Goal: Book appointment/travel/reservation

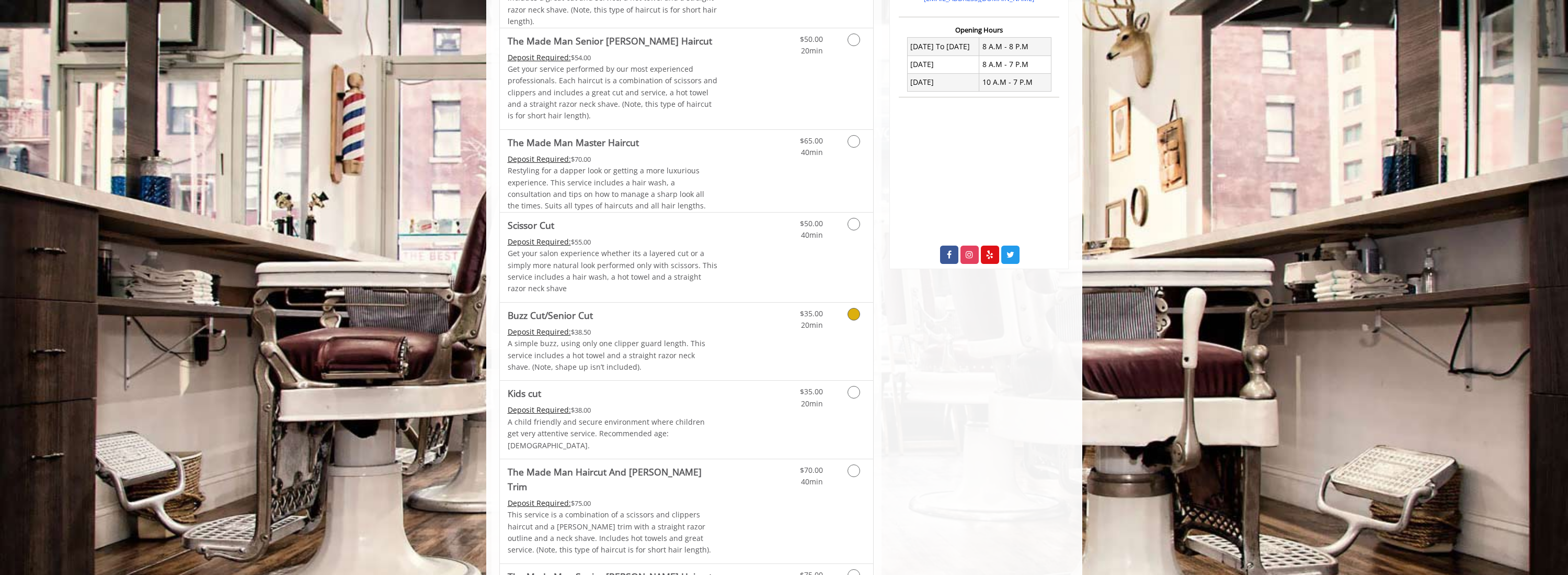
scroll to position [432, 0]
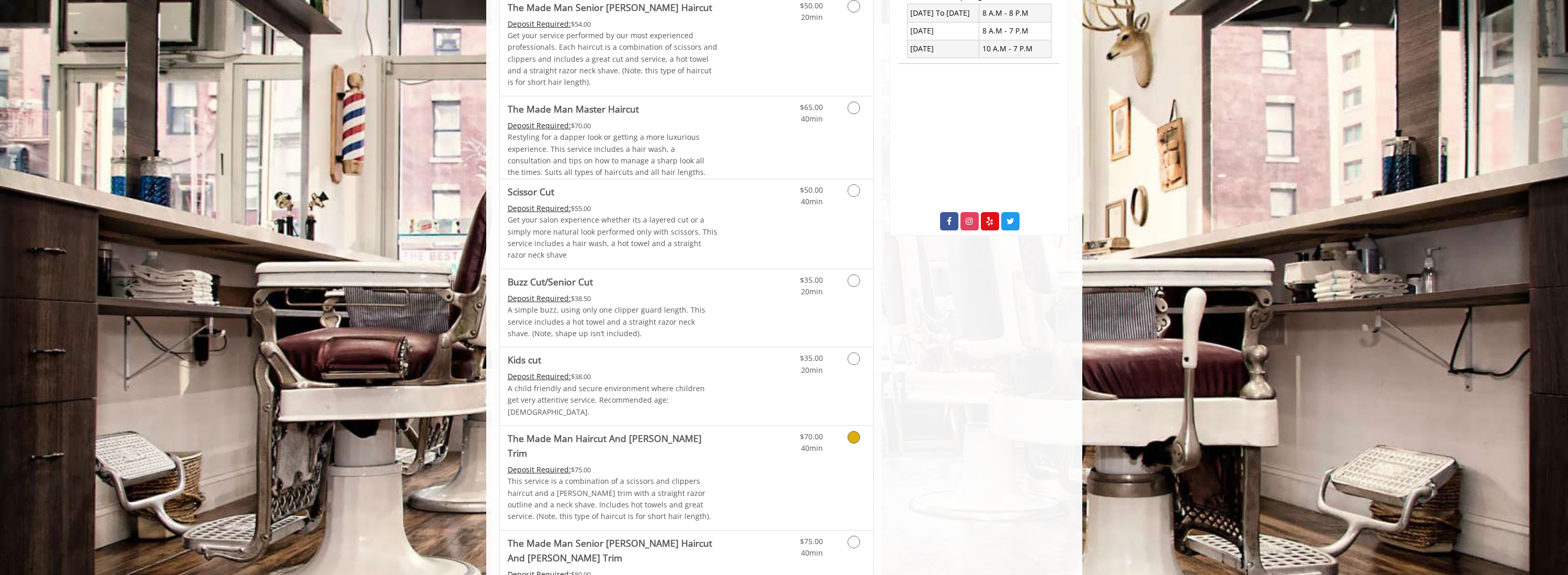
click at [624, 431] on Trim "The Made Man Haircut And [PERSON_NAME] Trim" at bounding box center [613, 445] width 210 height 30
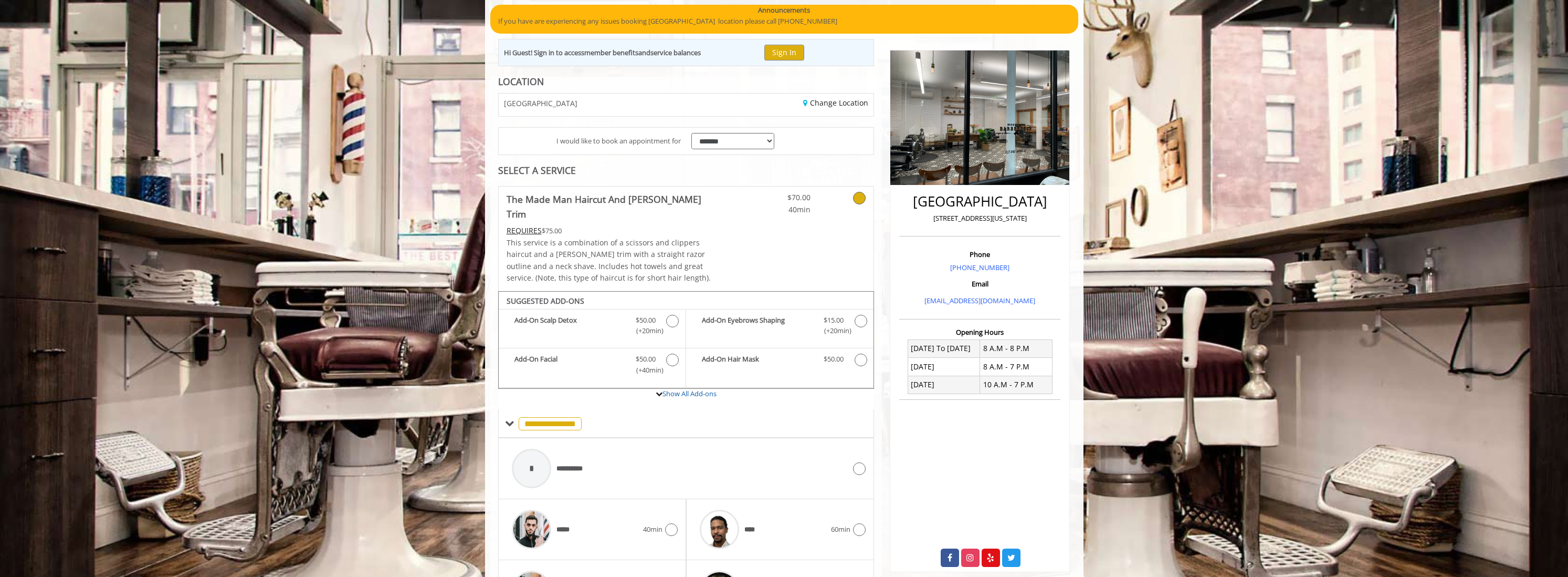
scroll to position [97, 0]
click at [845, 111] on div "Change Location" at bounding box center [783, 105] width 195 height 22
click at [833, 106] on link "Change Location" at bounding box center [835, 103] width 65 height 10
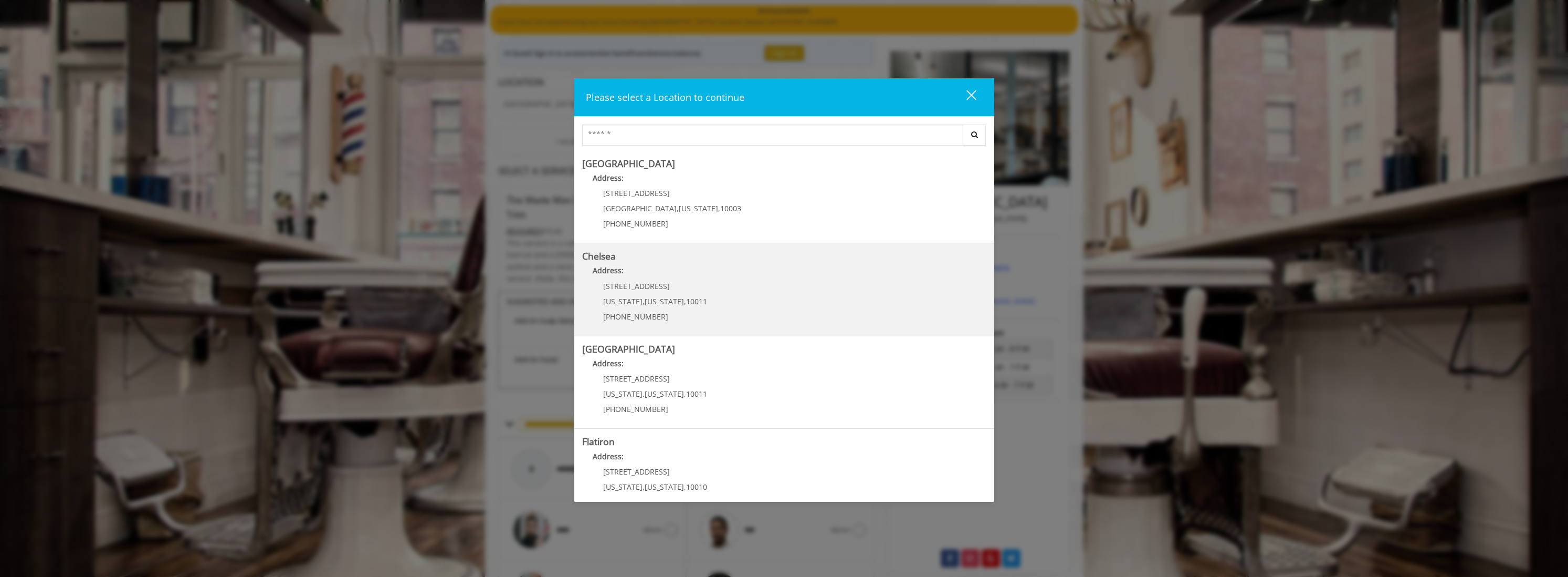
click at [738, 268] on p "Address:" at bounding box center [784, 273] width 404 height 17
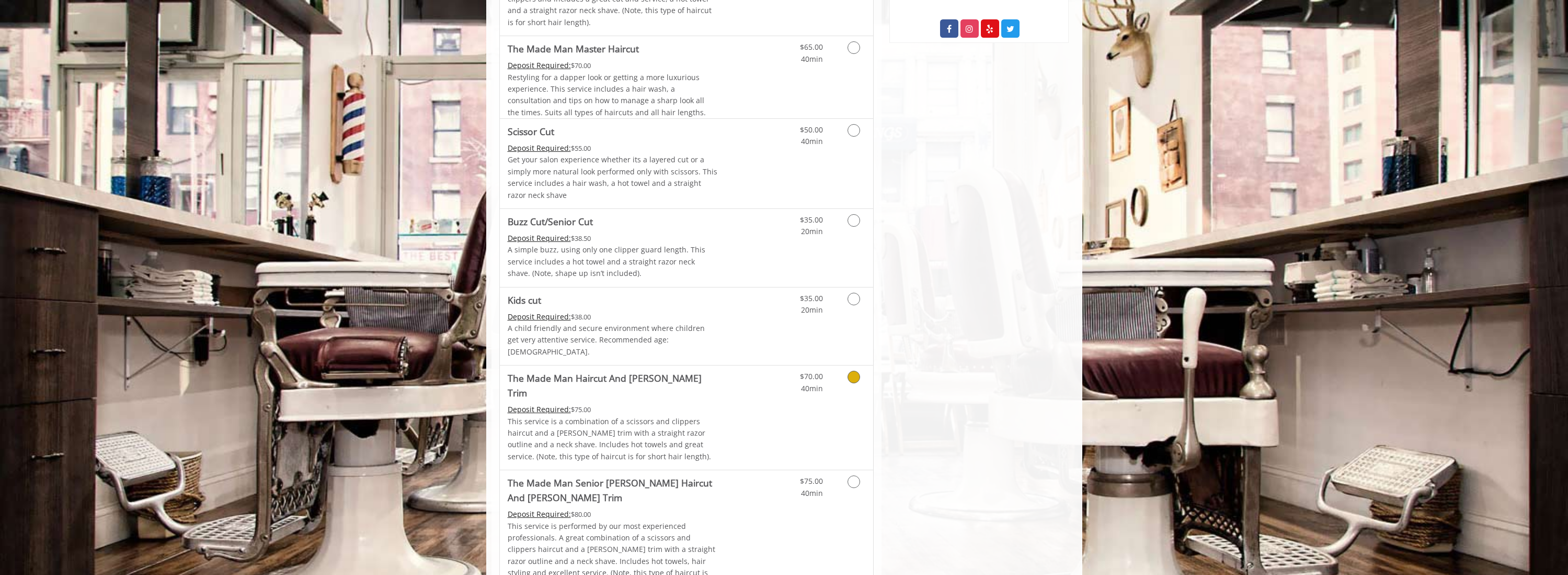
click at [685, 373] on span "The Made Man Haircut And [PERSON_NAME] Trim" at bounding box center [613, 385] width 210 height 30
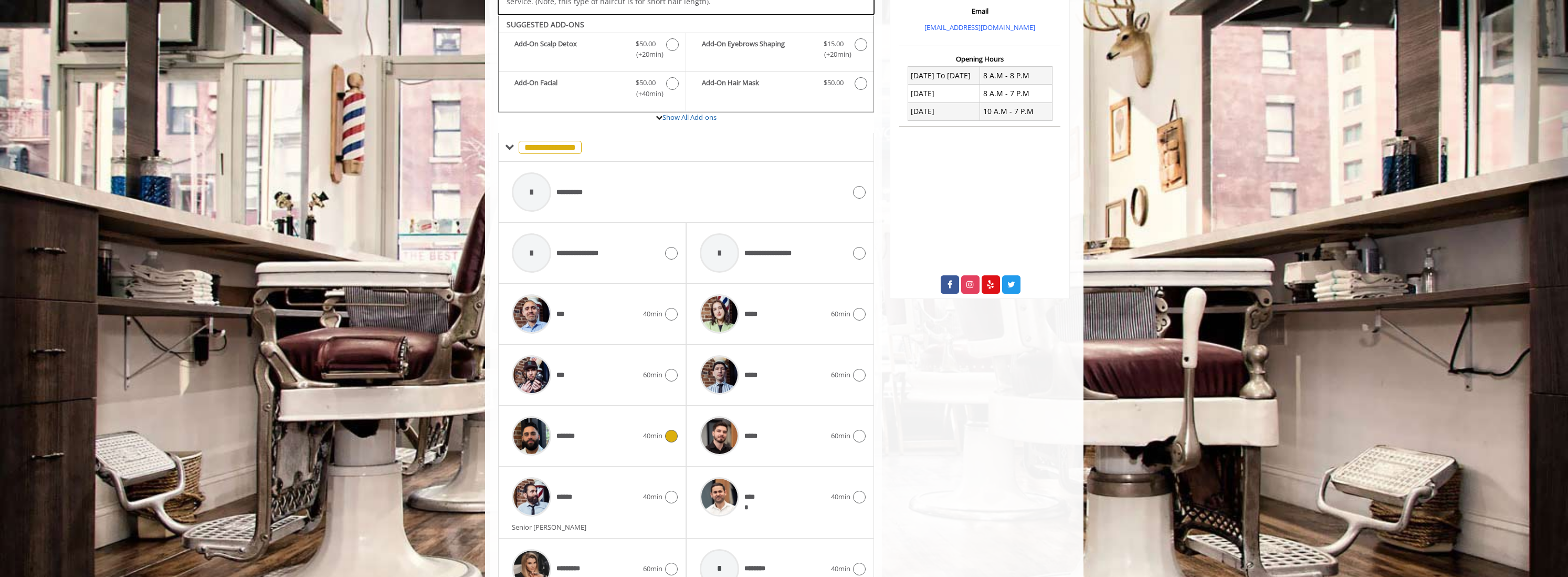
scroll to position [418, 0]
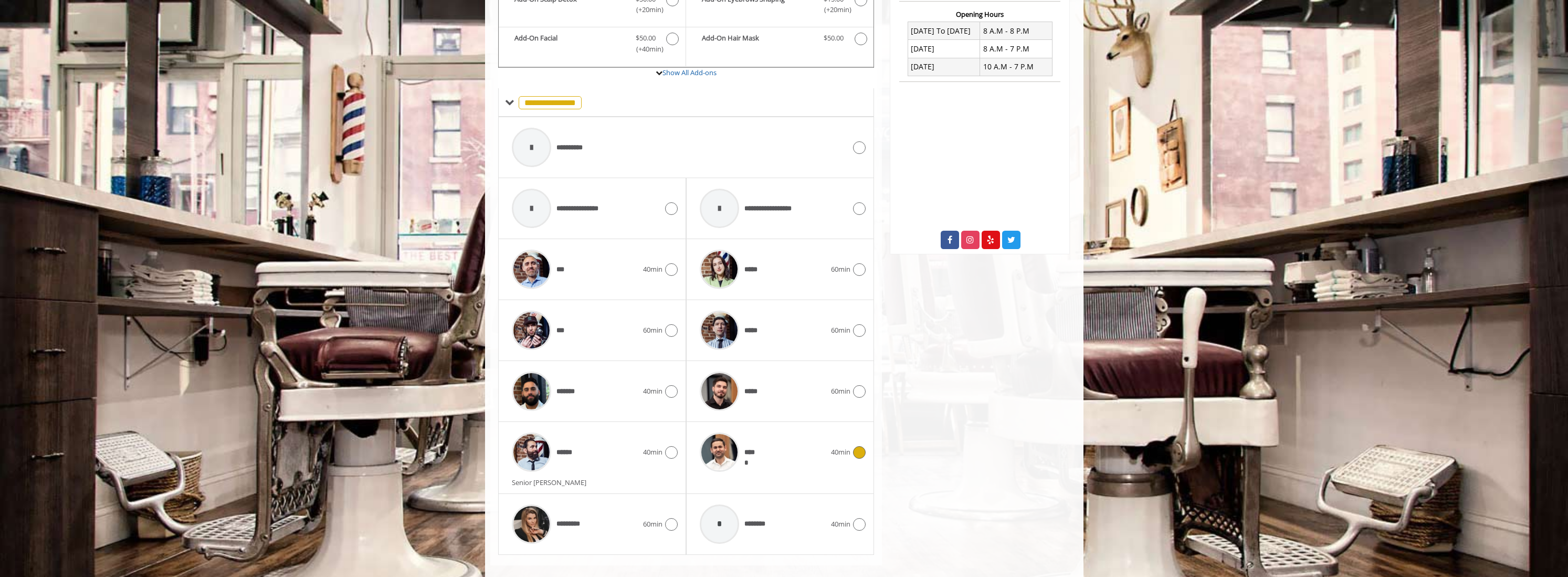
click at [790, 438] on div "*****" at bounding box center [762, 452] width 137 height 50
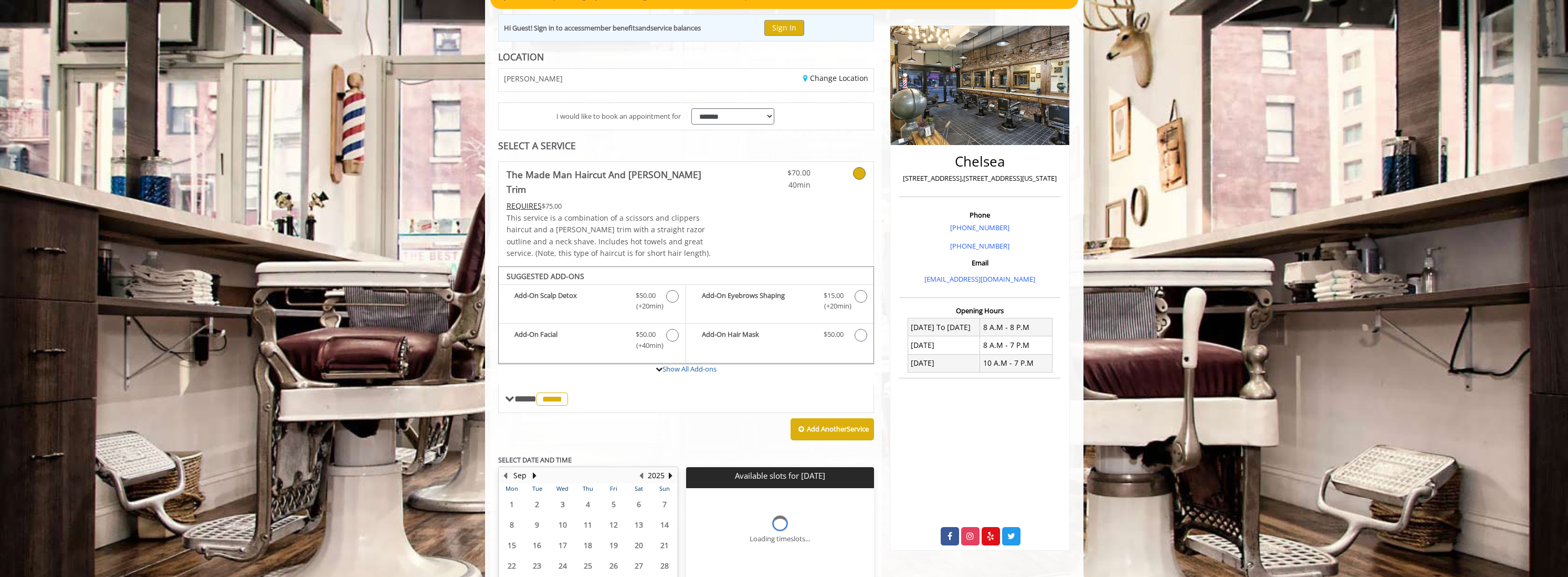
scroll to position [213, 0]
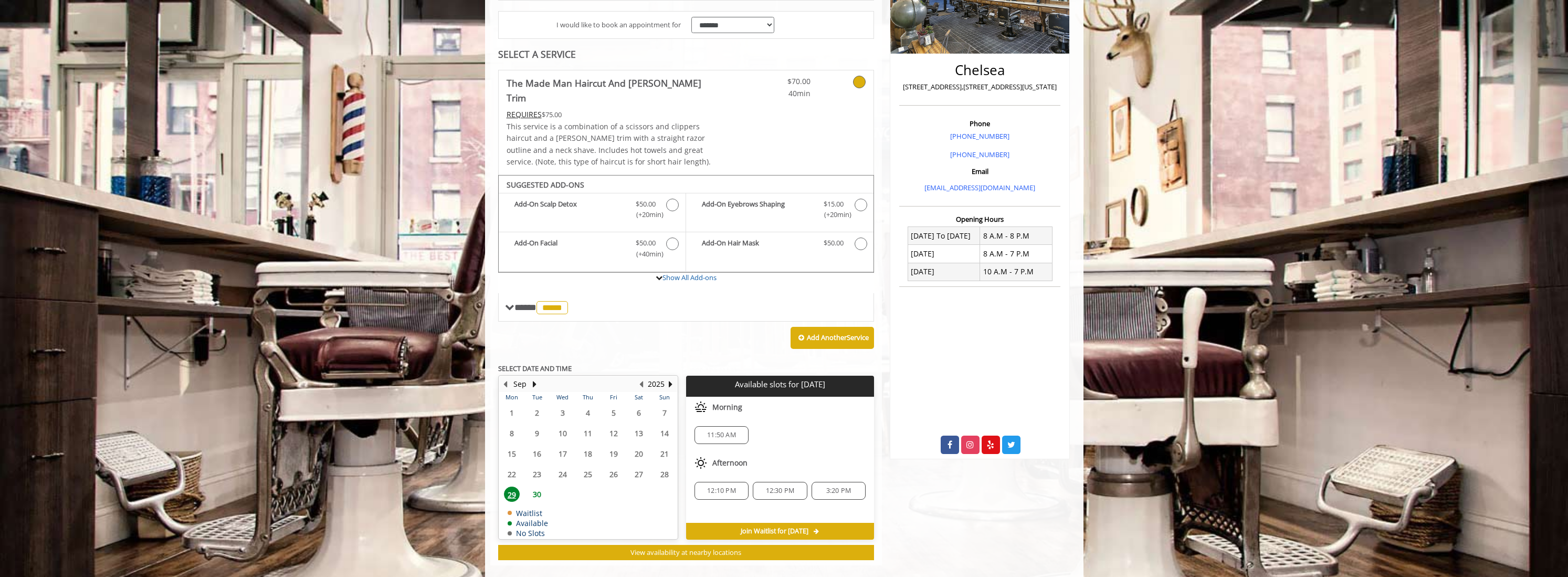
click at [533, 487] on span "30" at bounding box center [537, 494] width 16 height 15
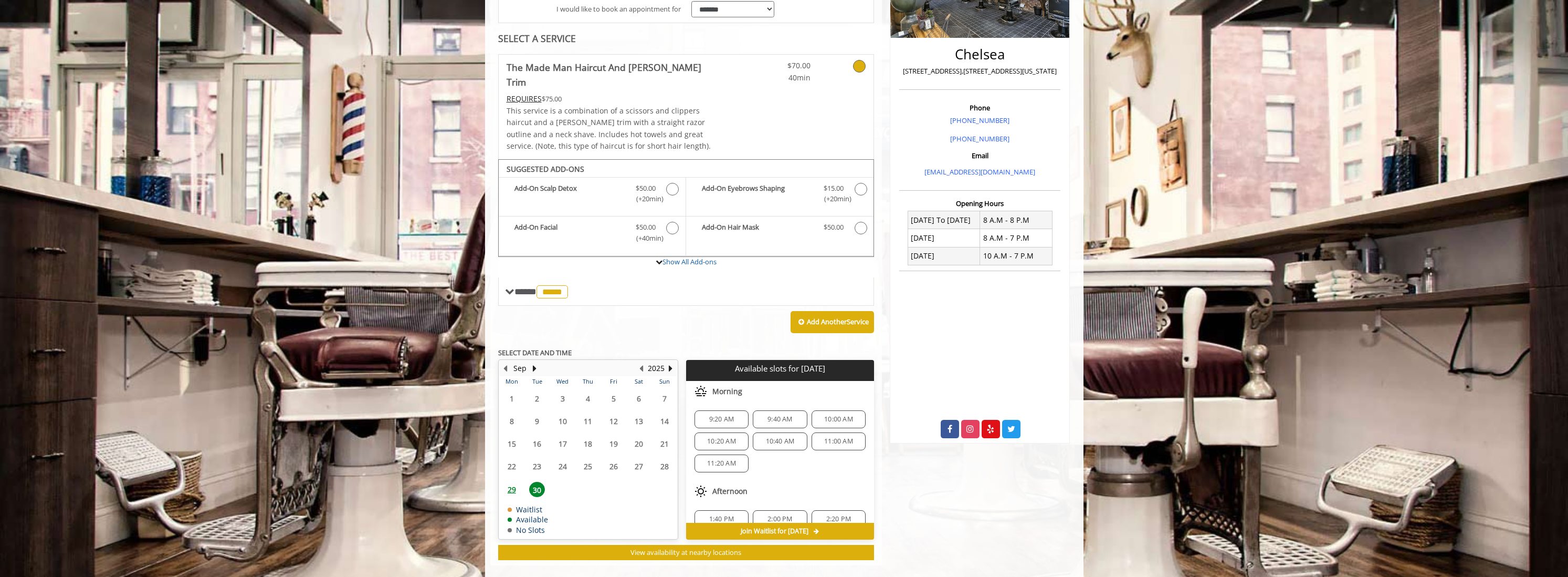
click at [512, 482] on span "29" at bounding box center [512, 489] width 16 height 15
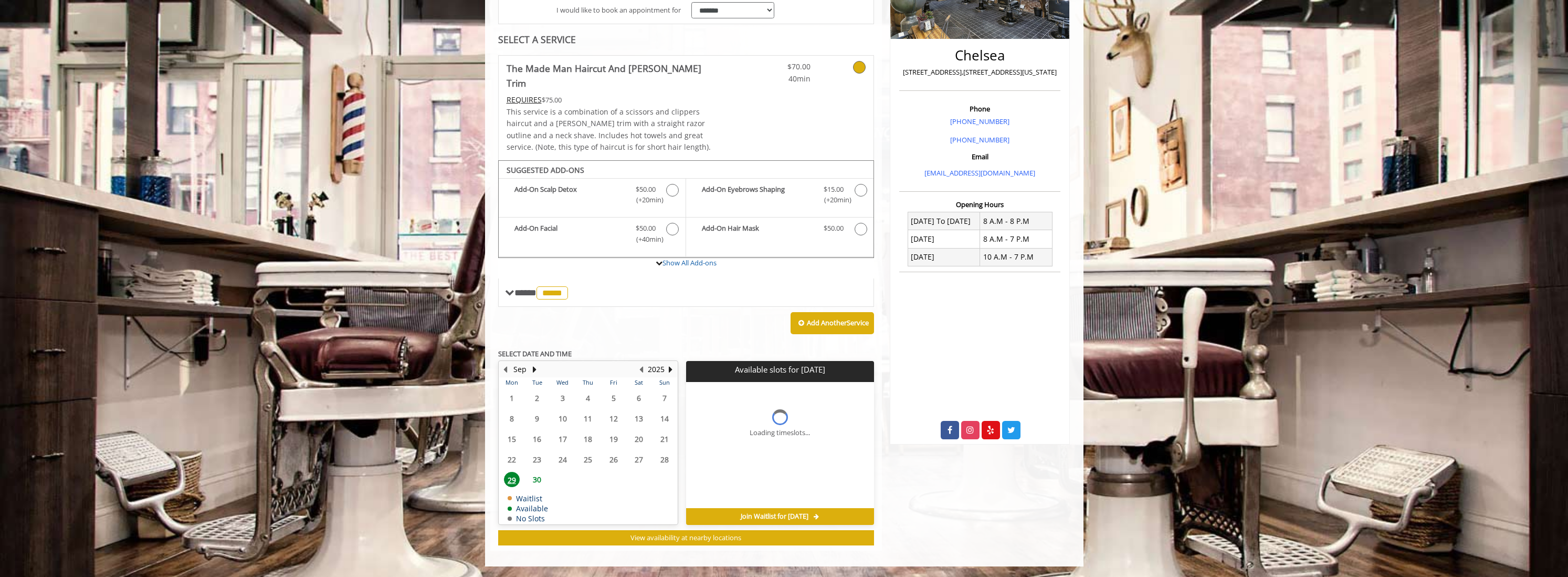
scroll to position [213, 0]
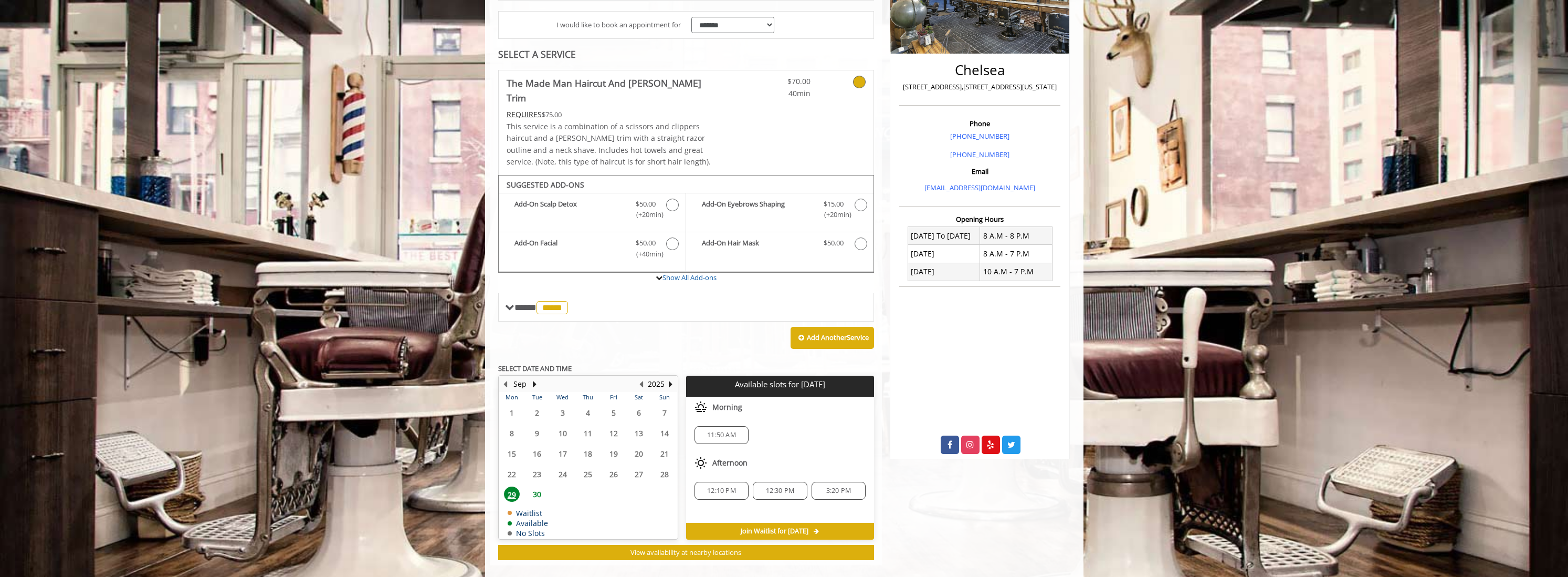
click at [725, 487] on span "12:10 PM" at bounding box center [721, 491] width 29 height 9
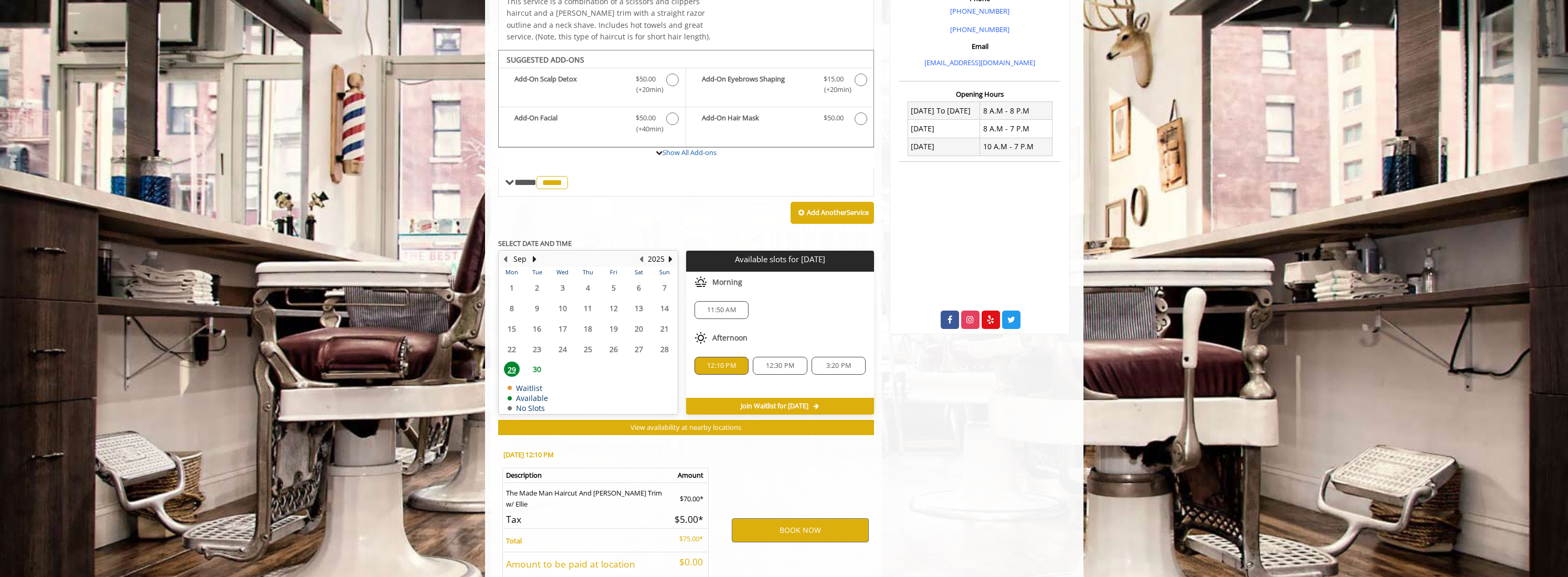
scroll to position [403, 0]
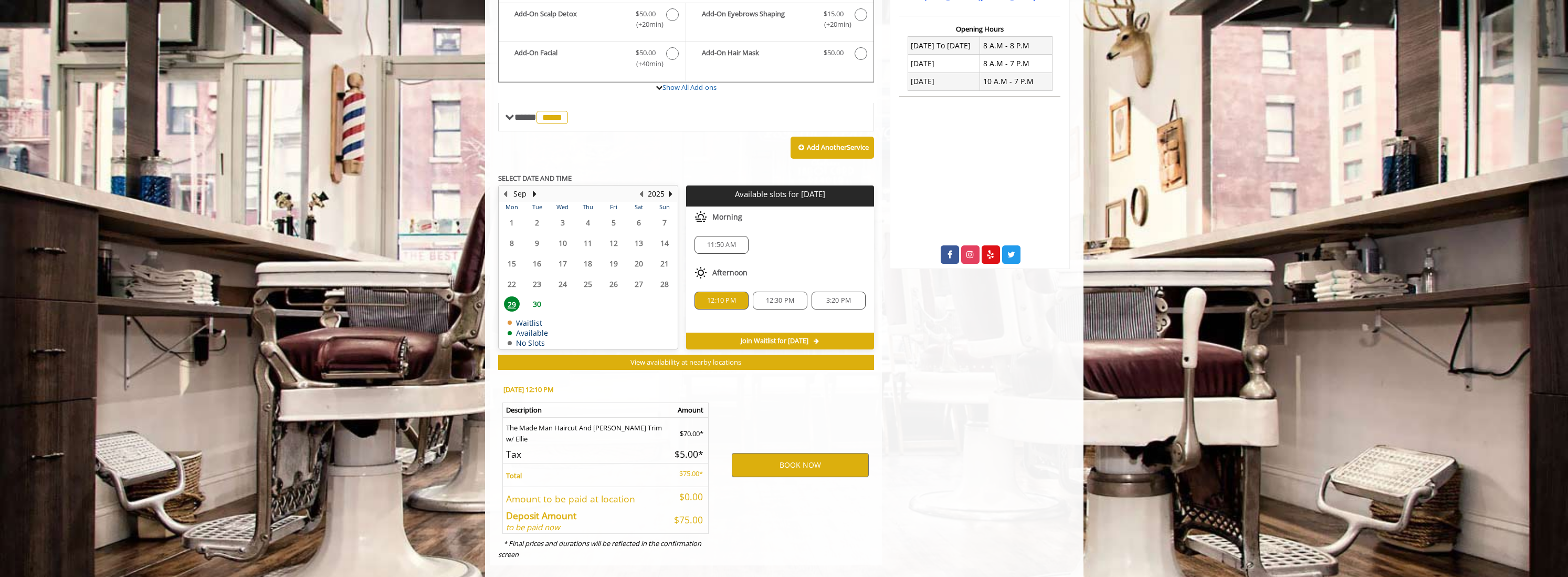
click at [774, 296] on span "12:30 PM" at bounding box center [780, 301] width 29 height 9
click at [788, 453] on button "BOOK NOW" at bounding box center [801, 464] width 137 height 24
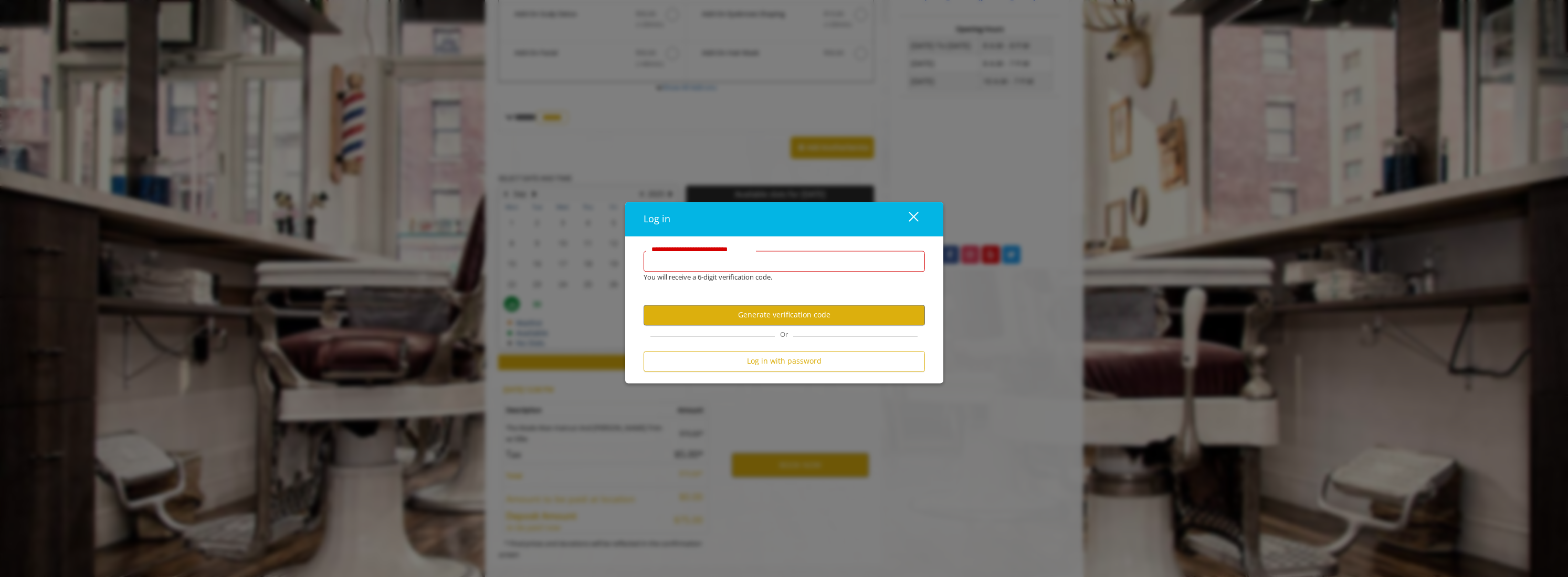
click at [762, 255] on input "**********" at bounding box center [784, 260] width 281 height 21
type input "**********"
click at [799, 314] on button "Generate verification code" at bounding box center [784, 315] width 281 height 20
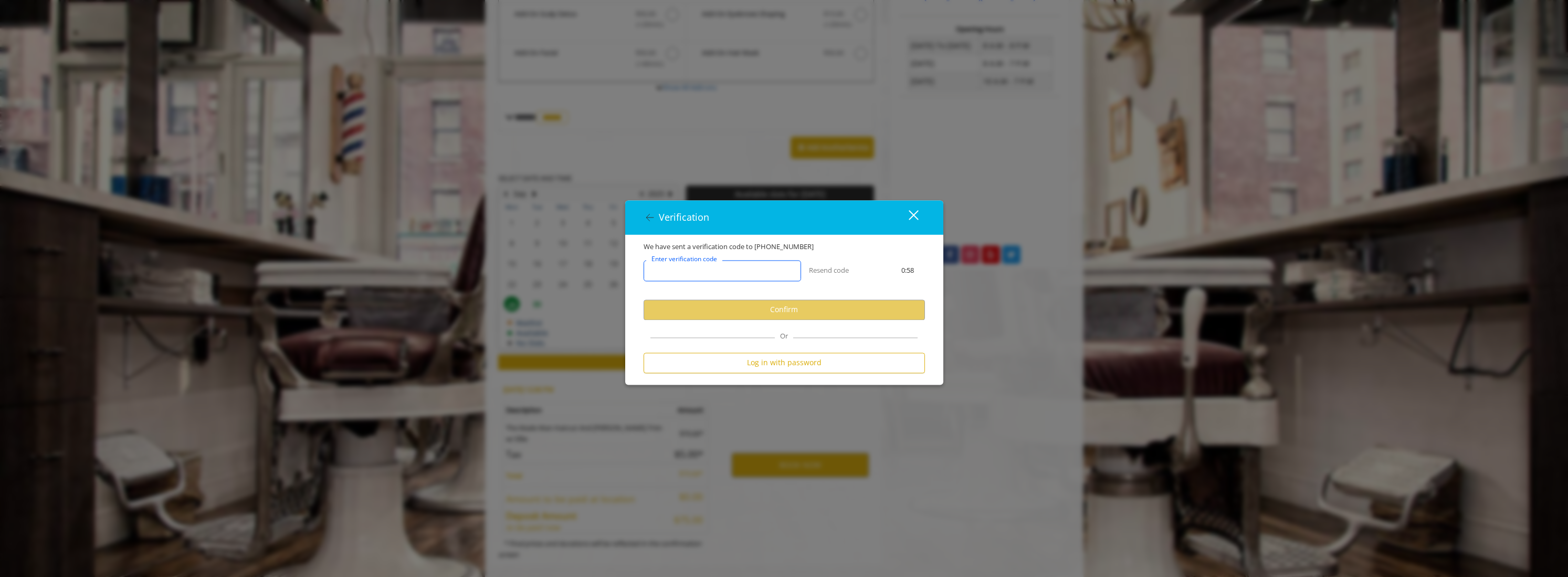
click at [760, 273] on input "Enter verification code" at bounding box center [723, 270] width 158 height 21
click at [714, 275] on input "Enter verification code" at bounding box center [723, 270] width 158 height 21
